Goal: Information Seeking & Learning: Learn about a topic

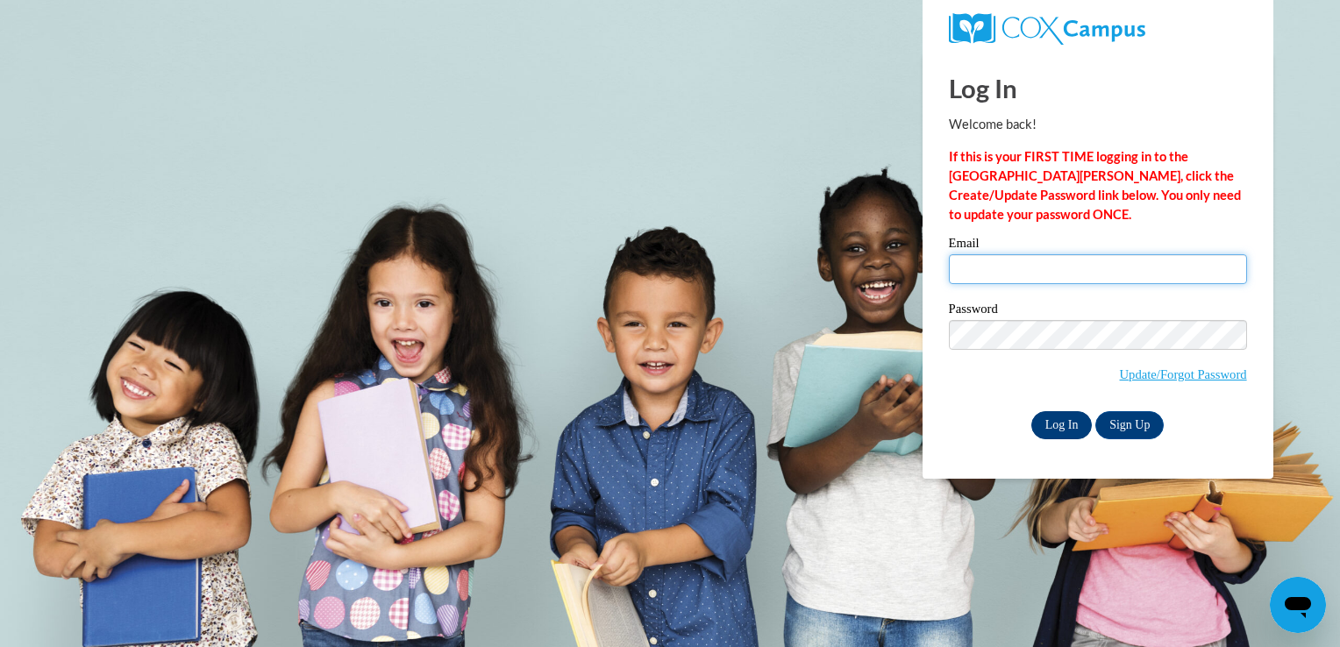
type input "dwilder3@wildcat.fvsu.edu"
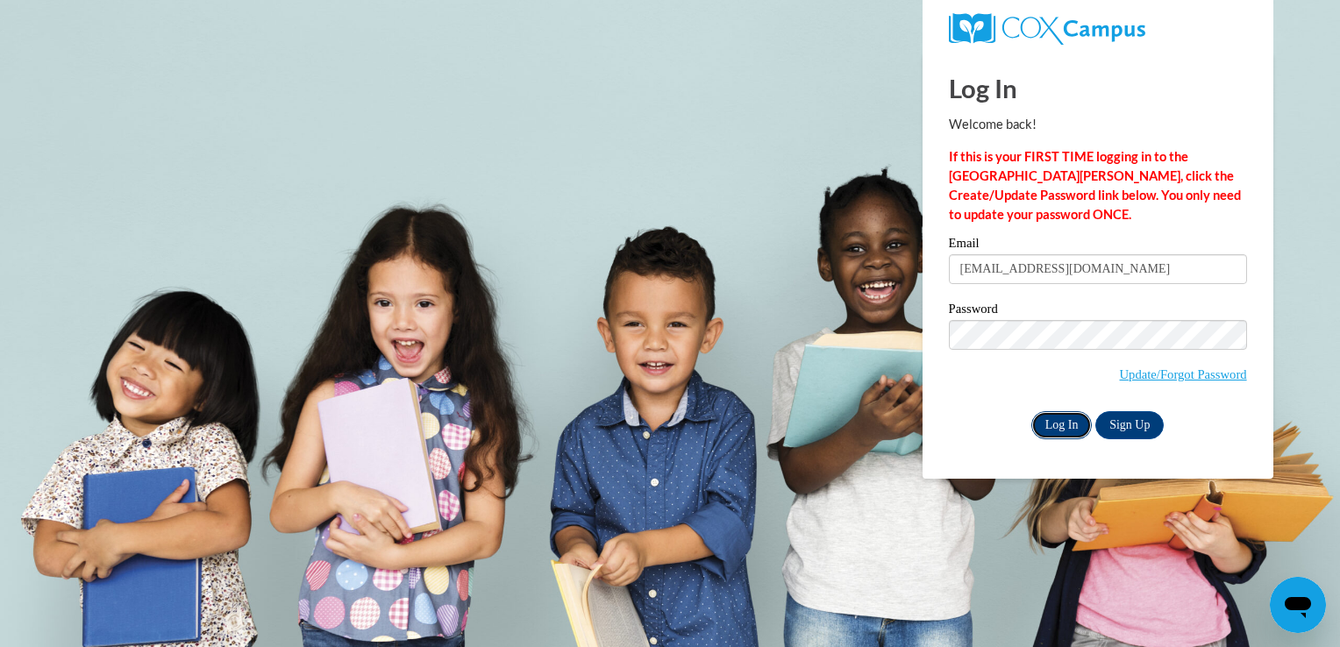
click at [1058, 425] on input "Log In" at bounding box center [1062, 425] width 61 height 28
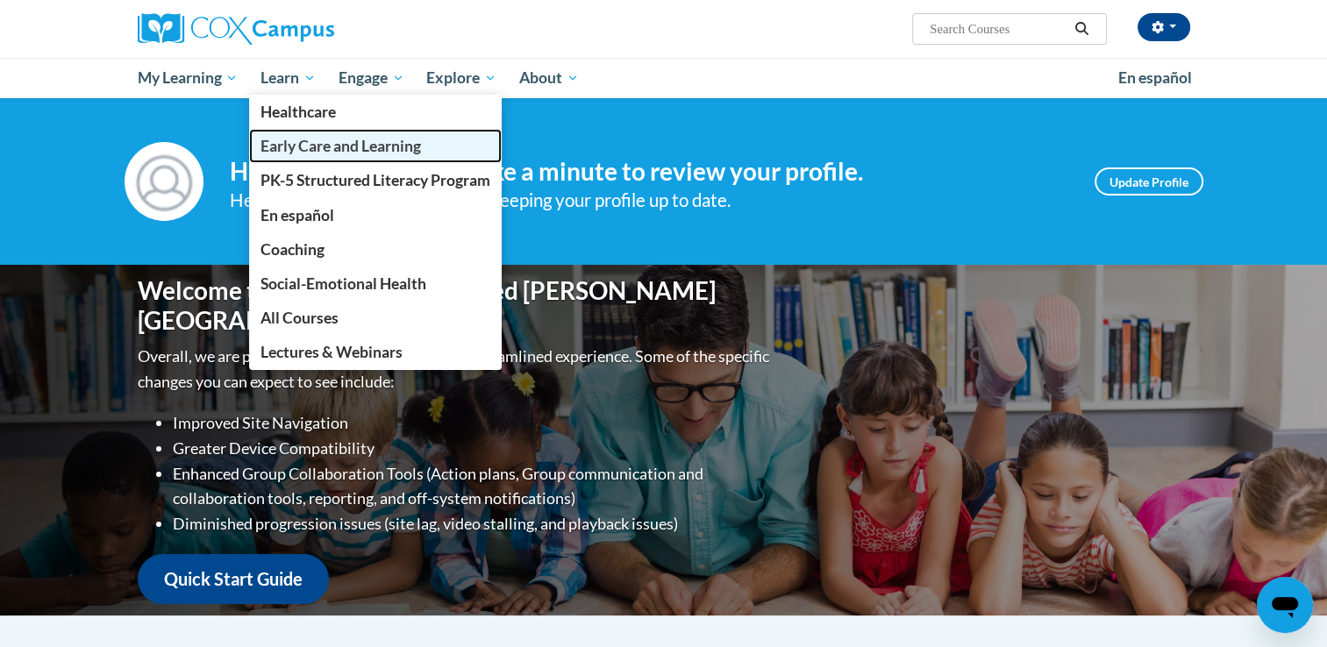
click at [337, 151] on span "Early Care and Learning" at bounding box center [341, 146] width 161 height 18
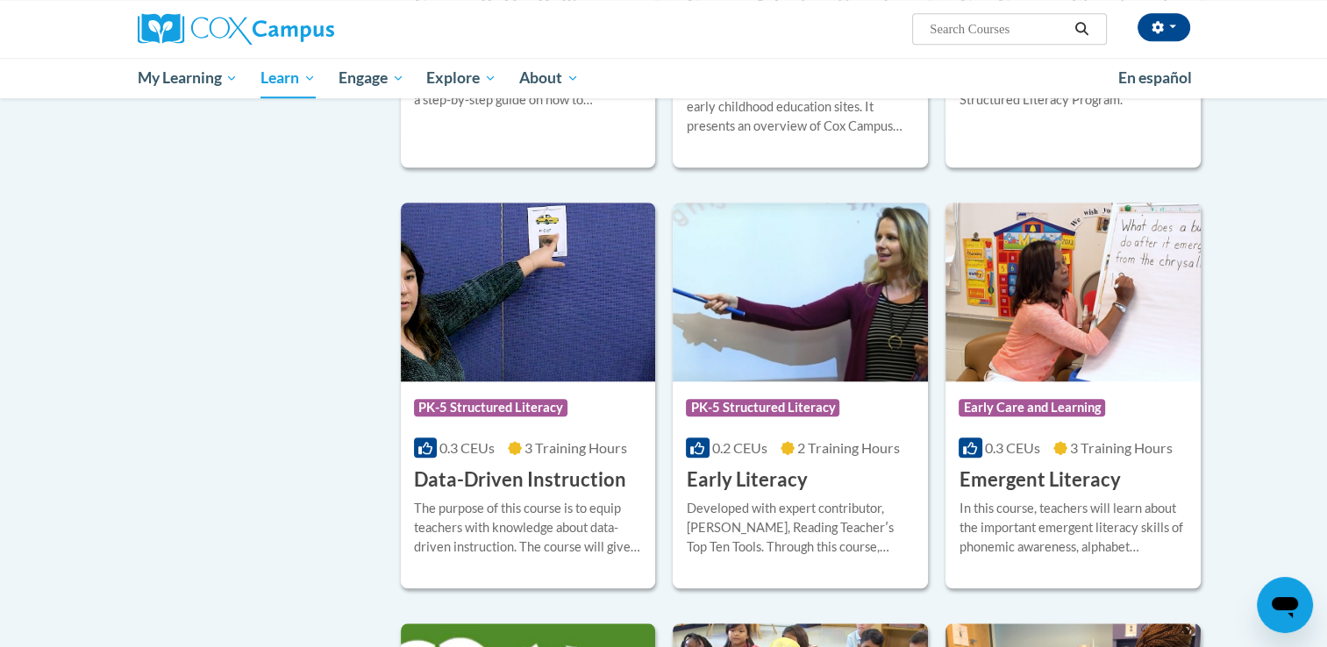
scroll to position [1584, 0]
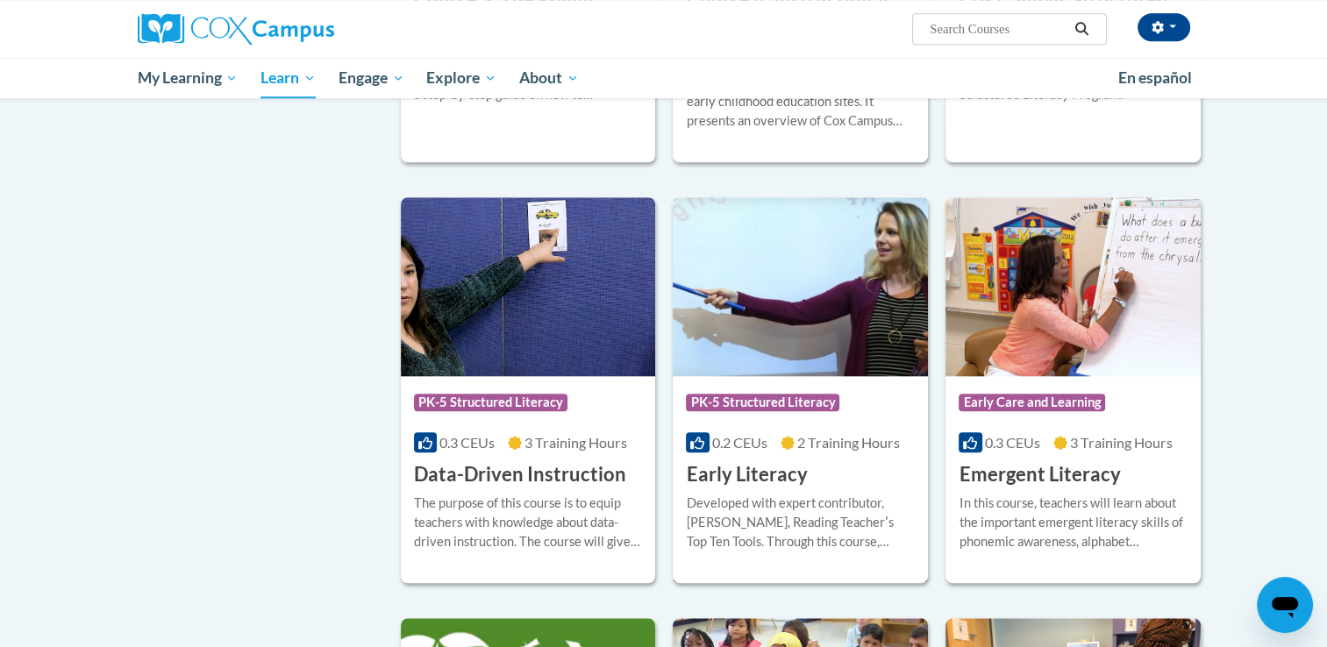
click at [864, 451] on div "Course Category: PK-5 Structured Literacy 0.2 CEUs 2 Training Hours COURSE Earl…" at bounding box center [800, 432] width 255 height 112
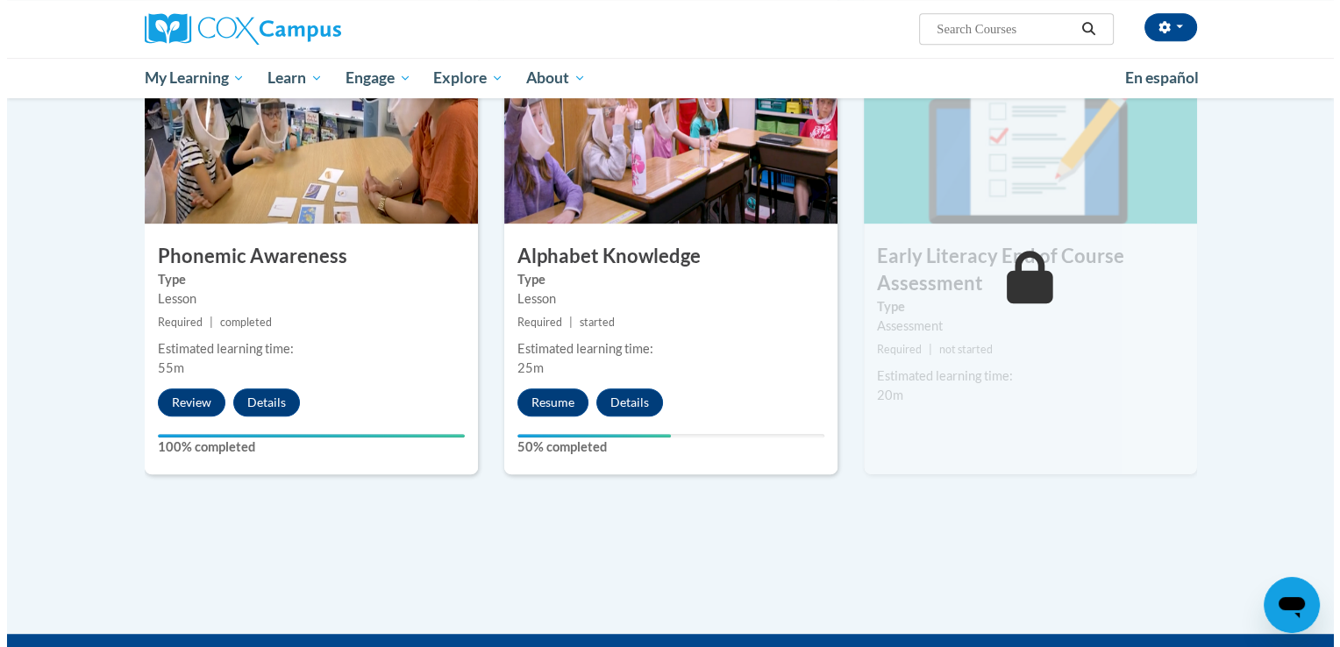
scroll to position [864, 0]
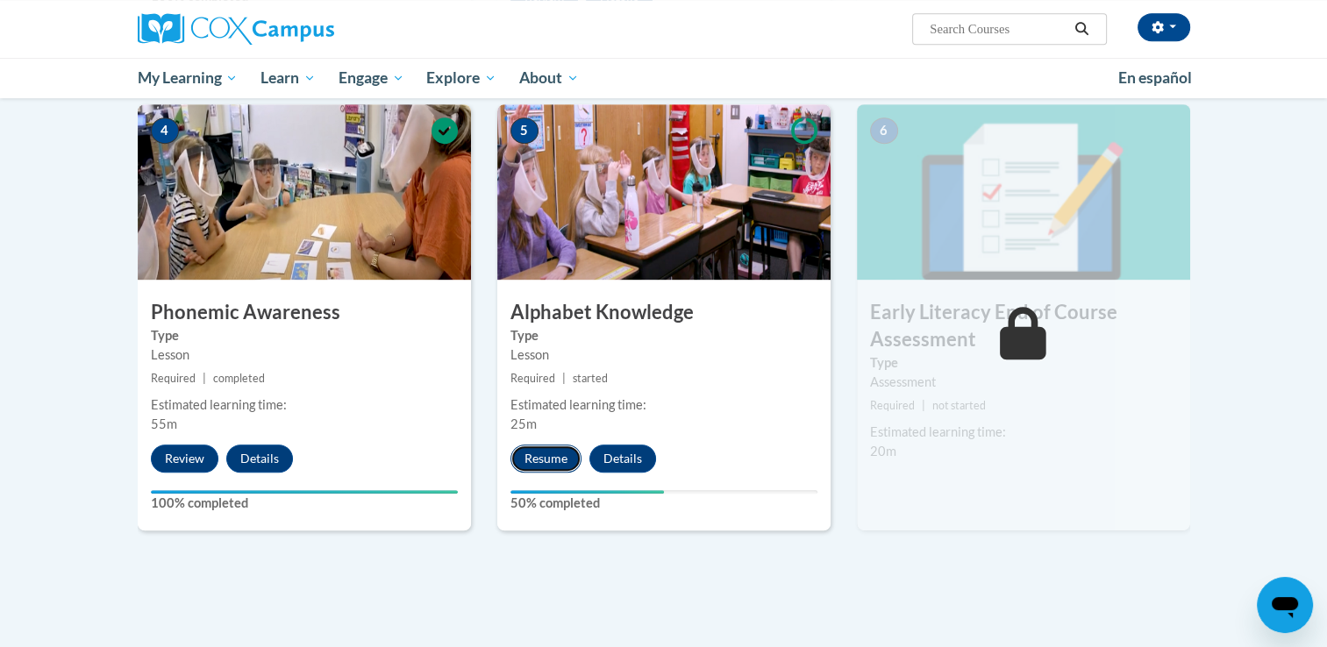
click at [541, 460] on button "Resume" at bounding box center [546, 459] width 71 height 28
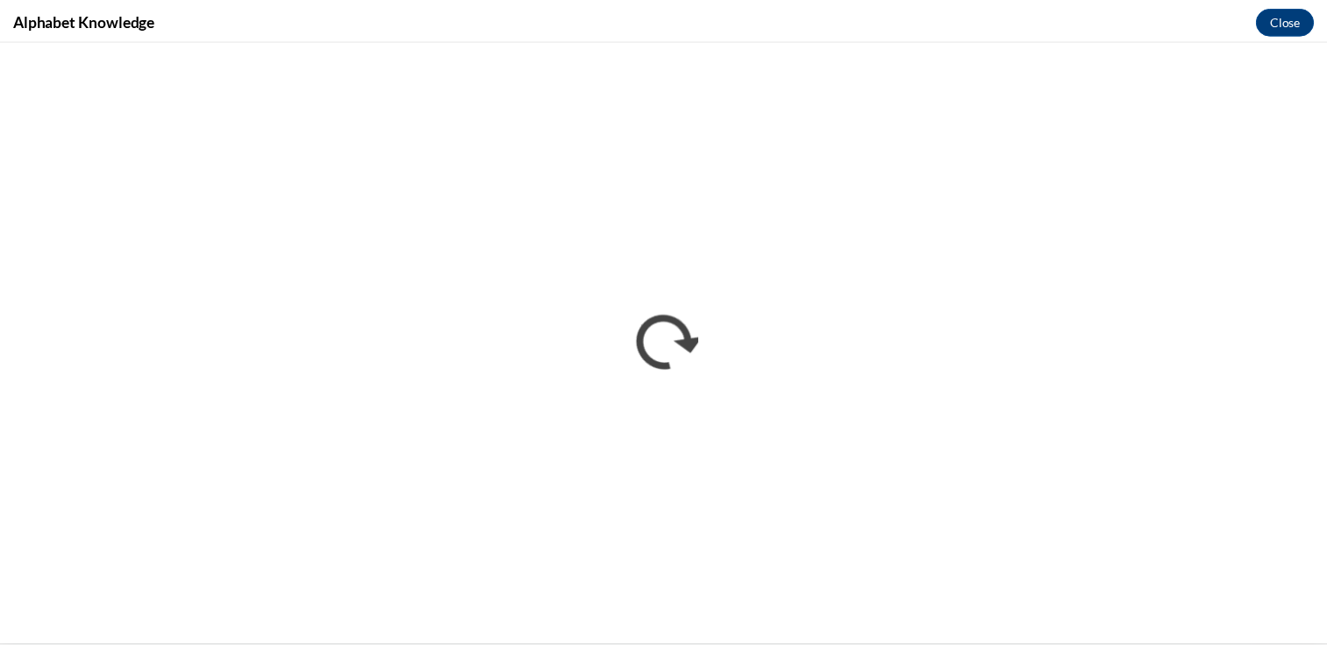
scroll to position [0, 0]
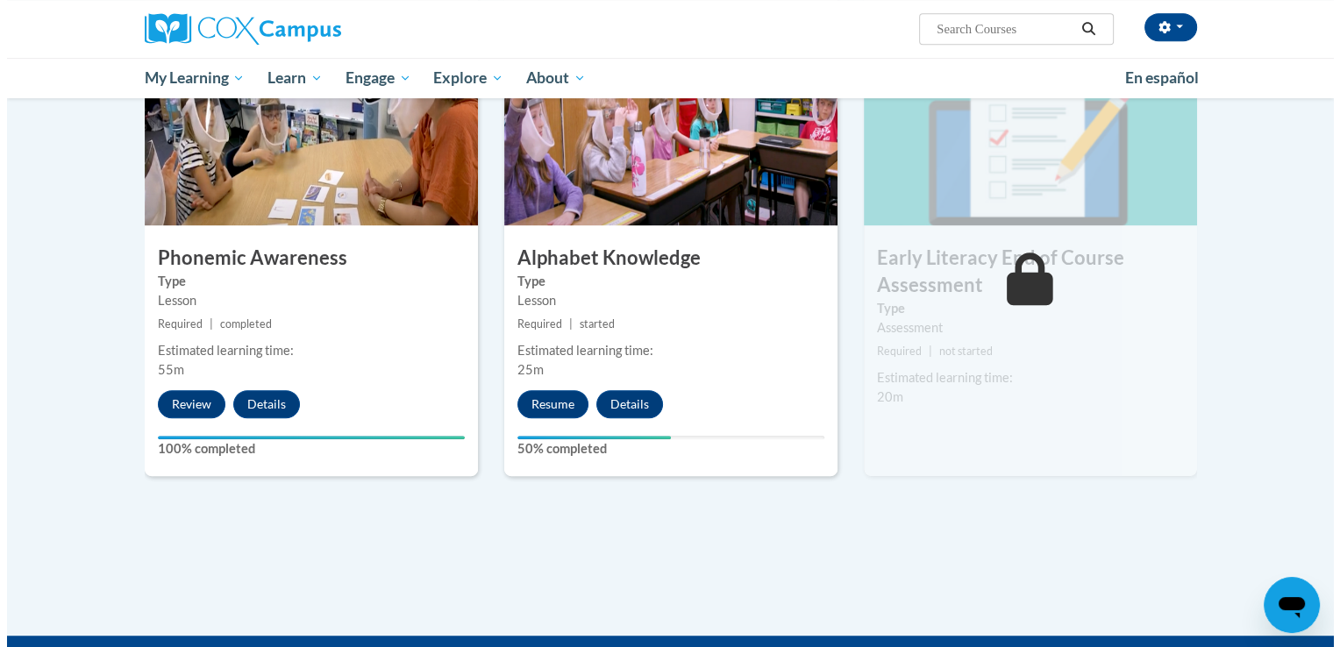
scroll to position [916, 0]
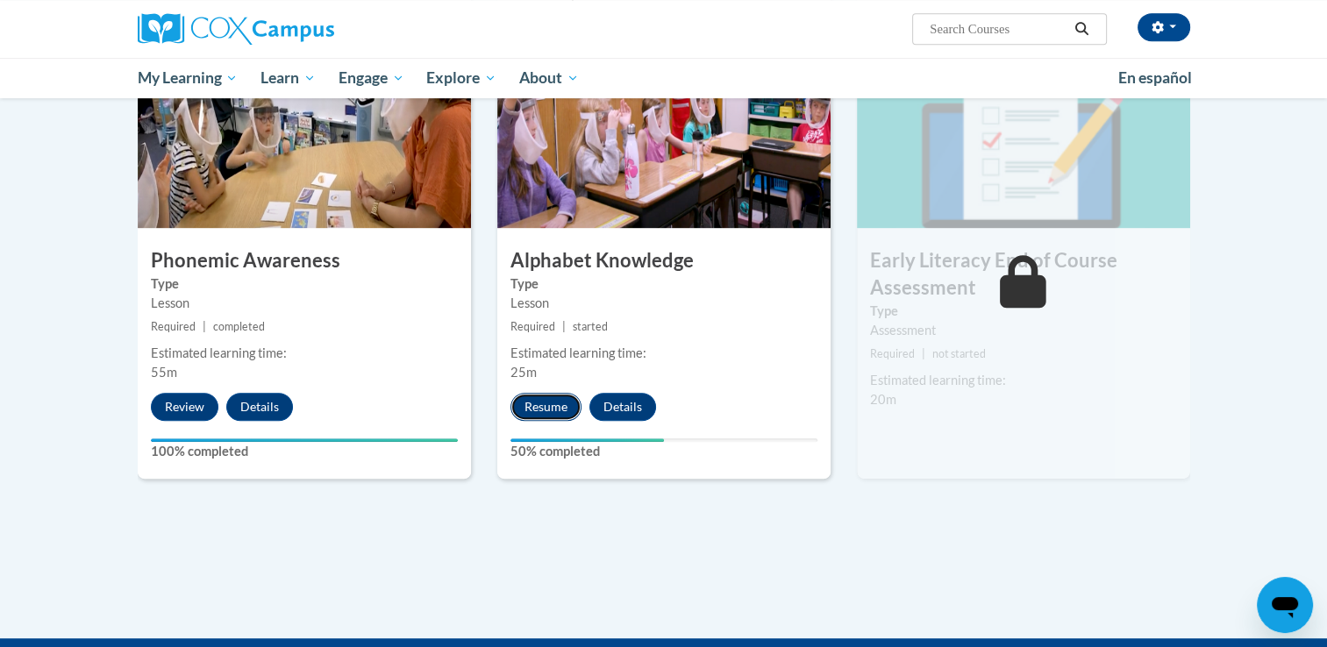
click at [559, 406] on button "Resume" at bounding box center [546, 407] width 71 height 28
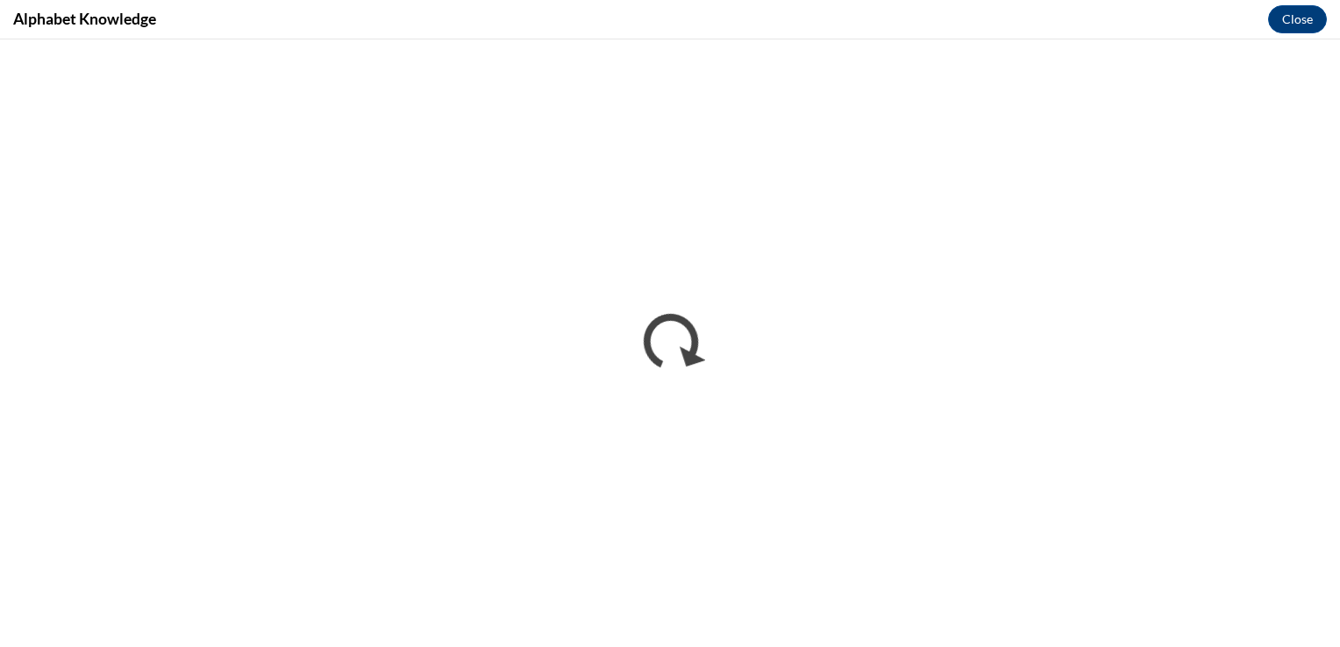
scroll to position [0, 0]
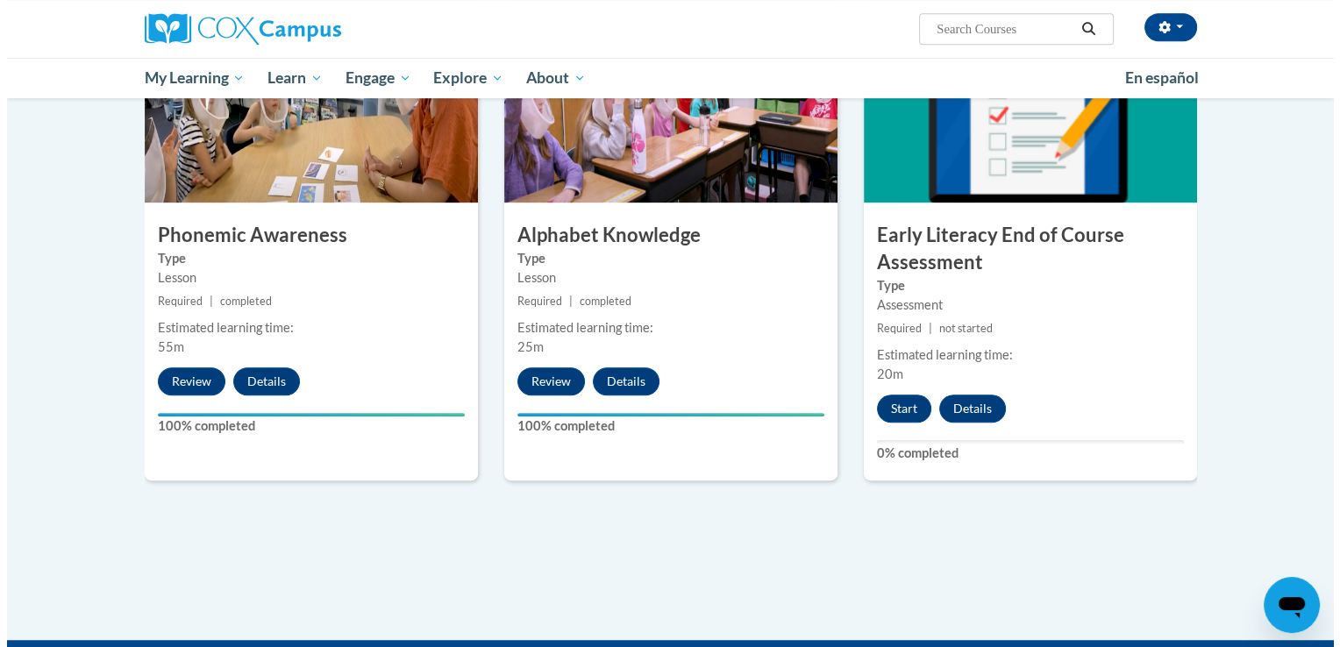
scroll to position [938, 0]
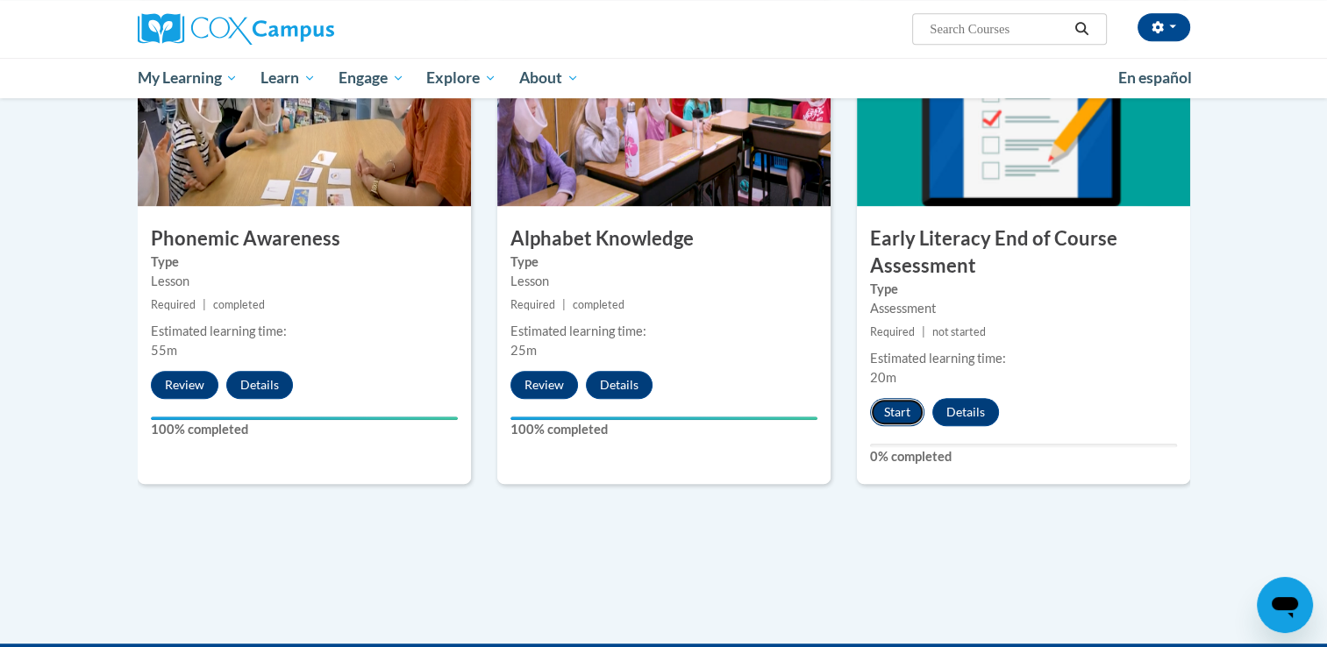
click at [883, 403] on button "Start" at bounding box center [897, 412] width 54 height 28
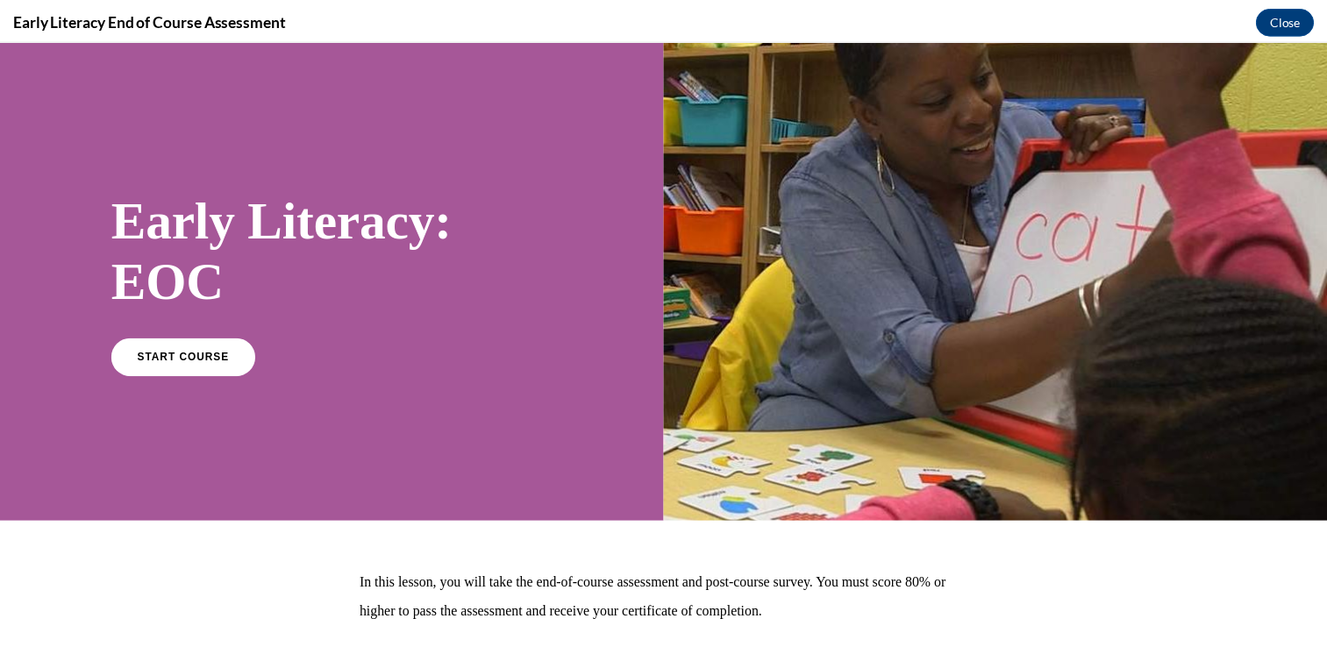
scroll to position [0, 0]
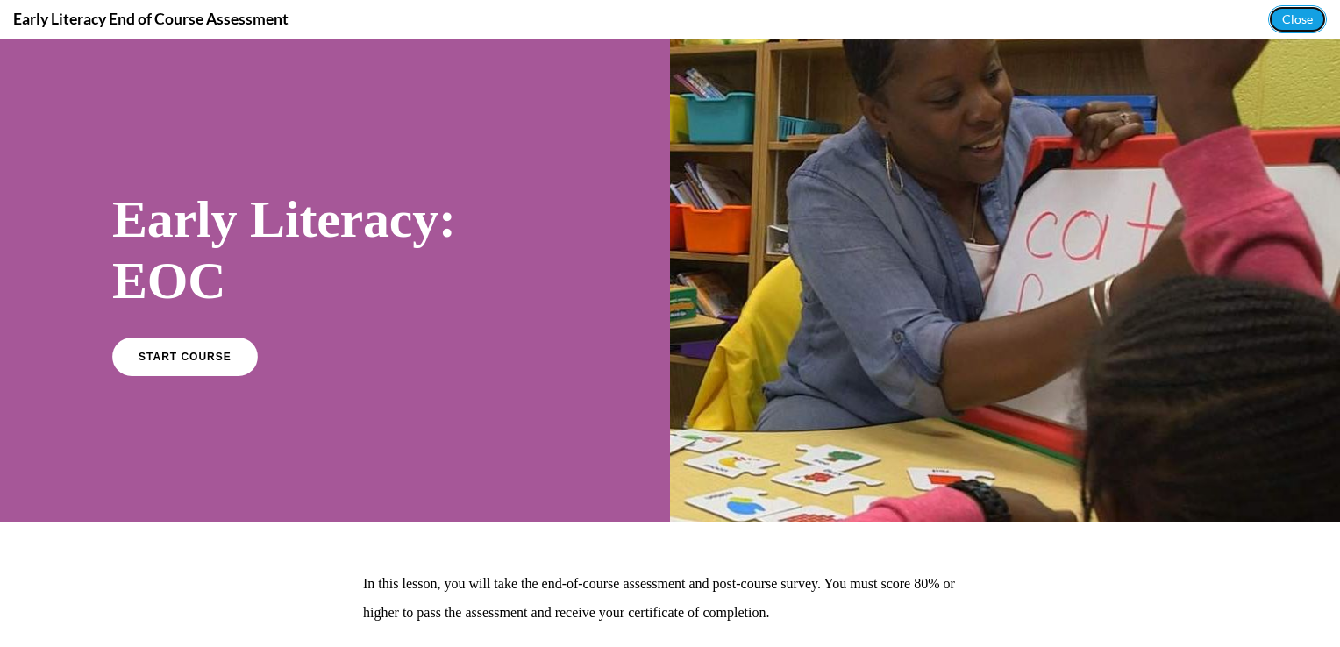
click at [1269, 5] on button "Close" at bounding box center [1298, 19] width 59 height 28
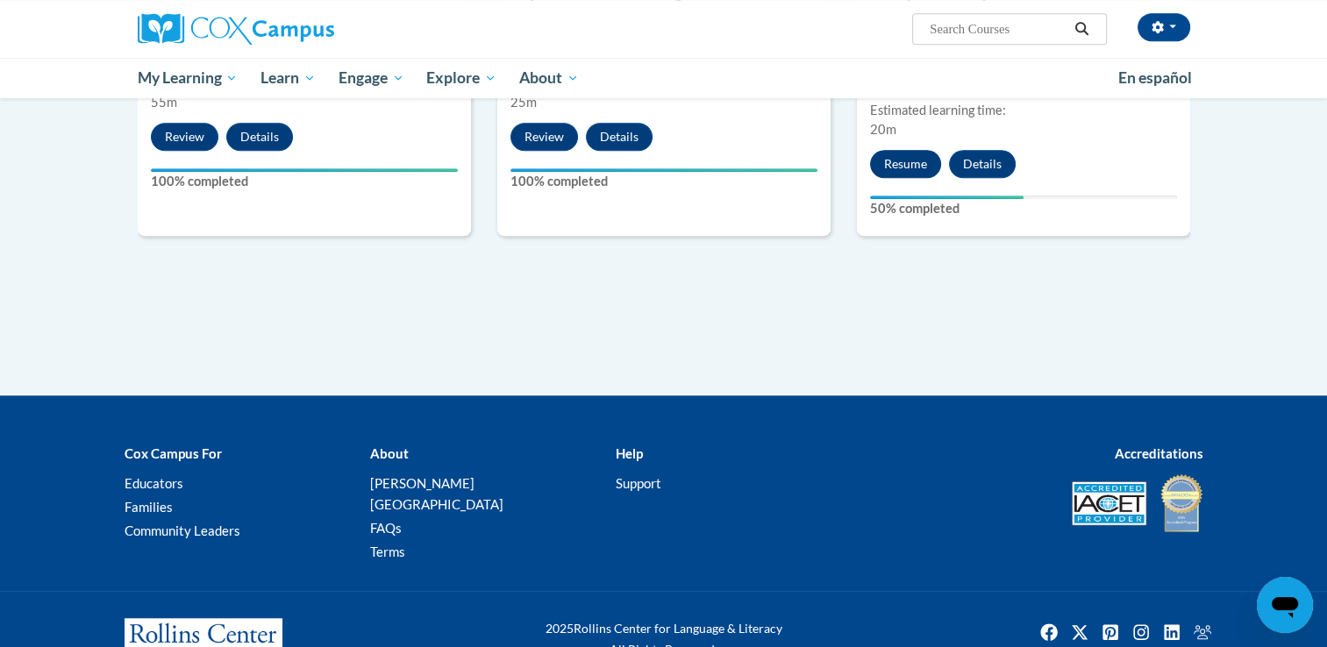
scroll to position [1222, 0]
